Goal: Transaction & Acquisition: Purchase product/service

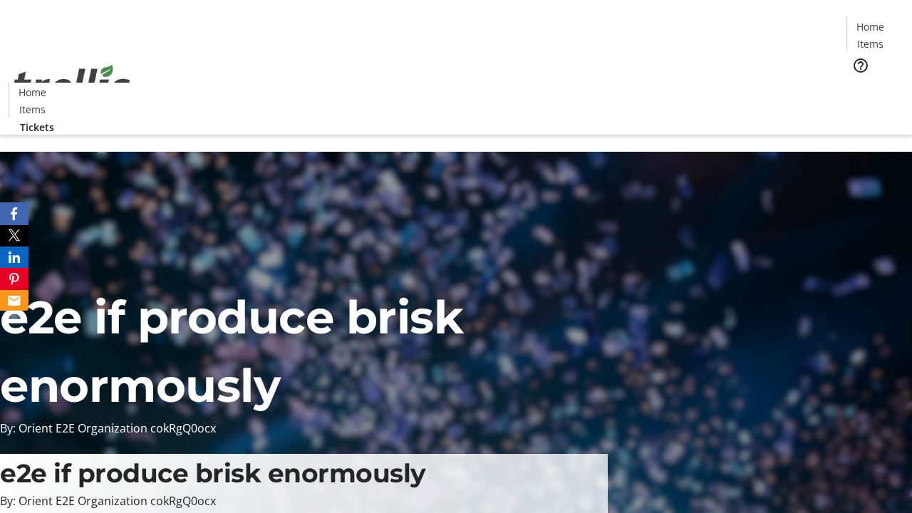
click at [858, 83] on span "Tickets" at bounding box center [875, 90] width 34 height 15
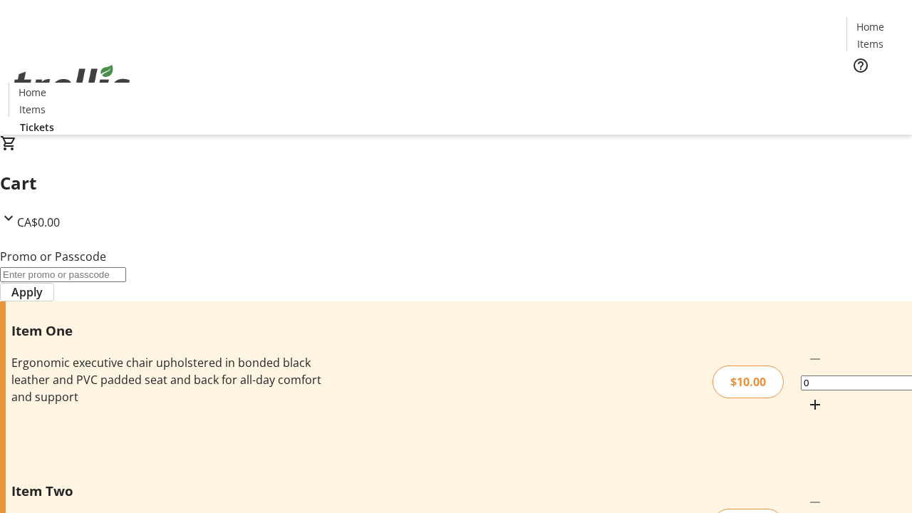
click at [806, 396] on mat-icon "Increment by one" at bounding box center [814, 404] width 17 height 17
type input "1"
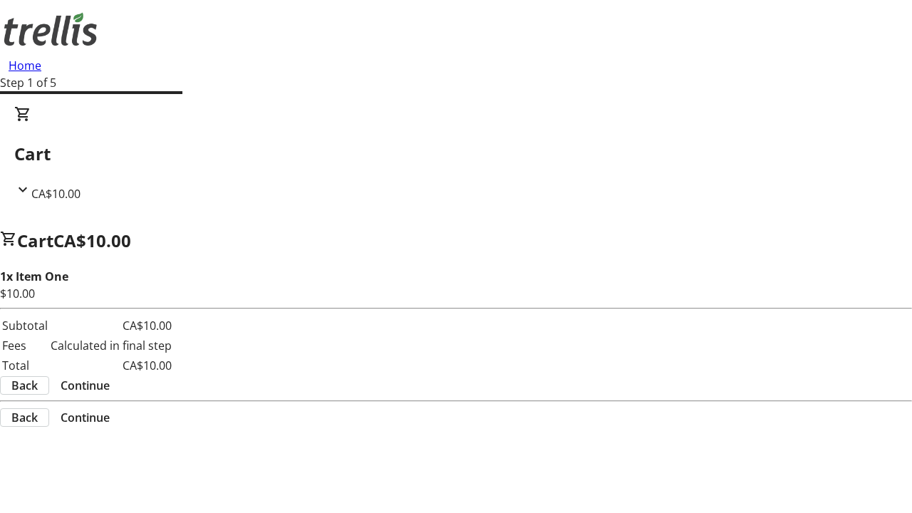
click at [110, 377] on span "Continue" at bounding box center [85, 385] width 49 height 17
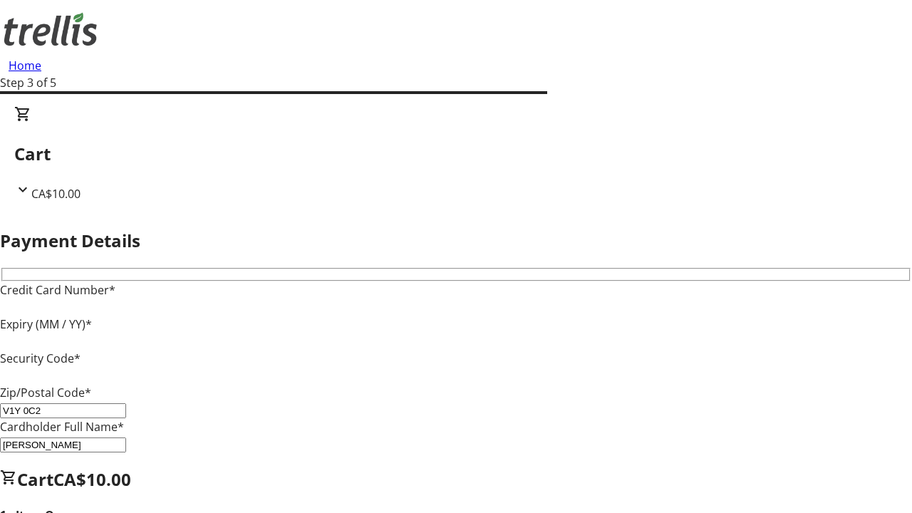
type input "V1Y 0C2"
